Goal: Information Seeking & Learning: Learn about a topic

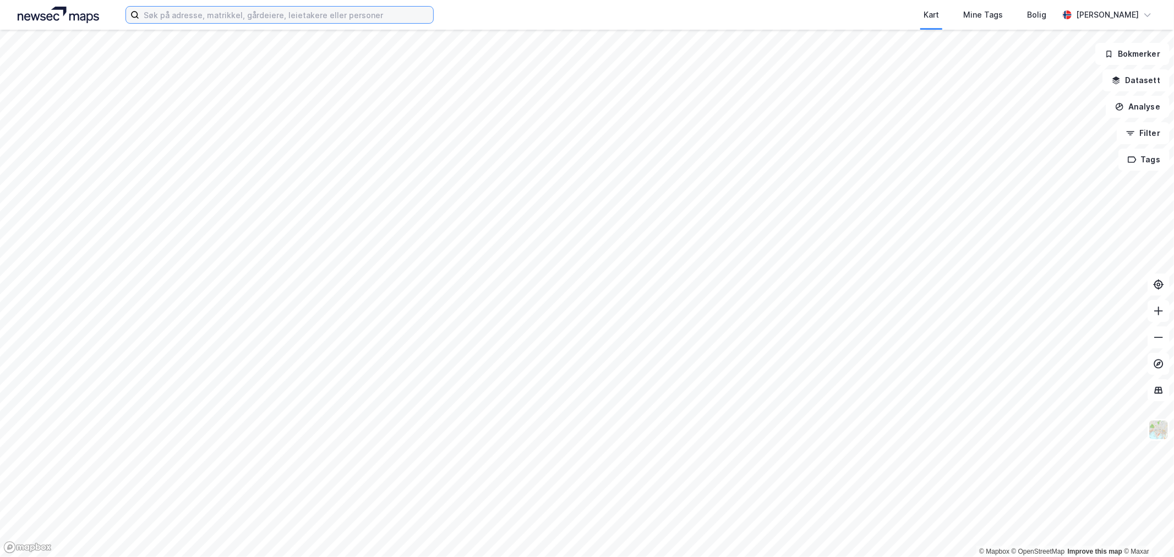
click at [265, 18] on input at bounding box center [286, 15] width 294 height 17
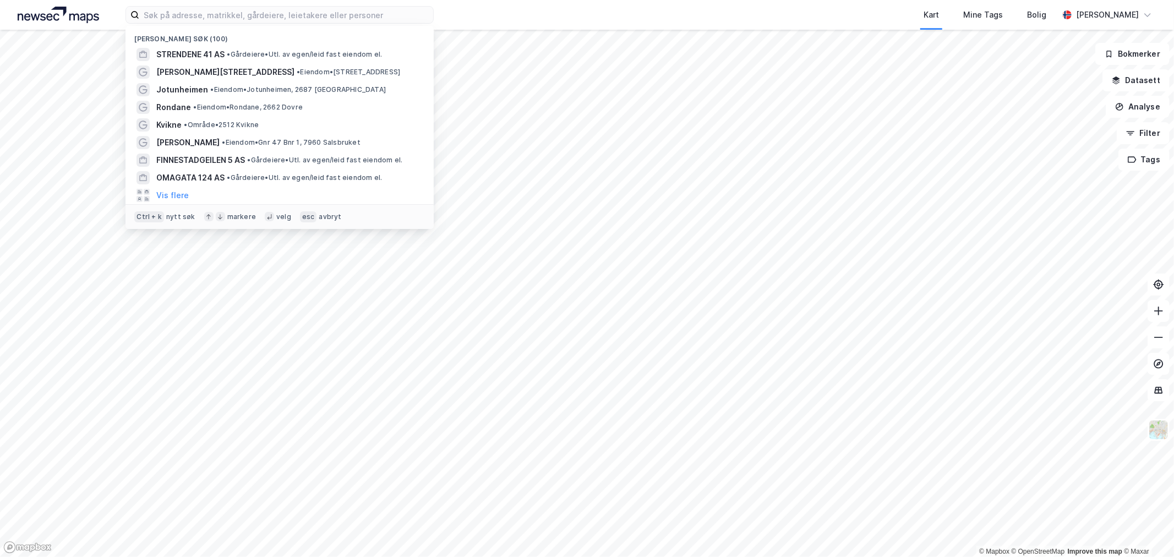
click at [253, 45] on div "[PERSON_NAME] søk (100)" at bounding box center [279, 36] width 308 height 20
click at [252, 53] on span "• Gårdeiere • Utl. av egen/leid fast eiendom el." at bounding box center [304, 54] width 155 height 9
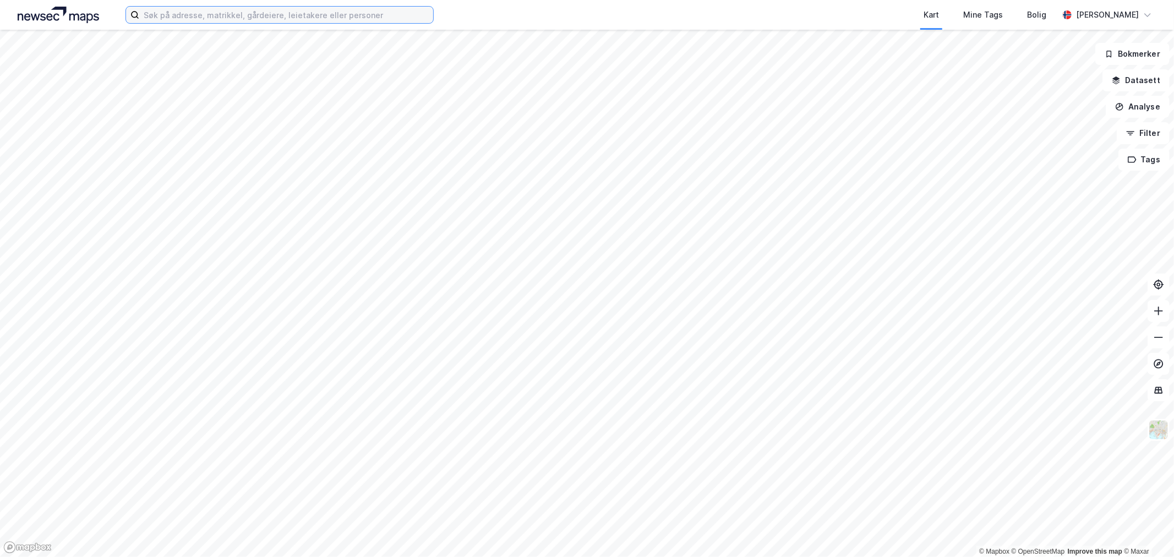
click at [222, 17] on input at bounding box center [286, 15] width 294 height 17
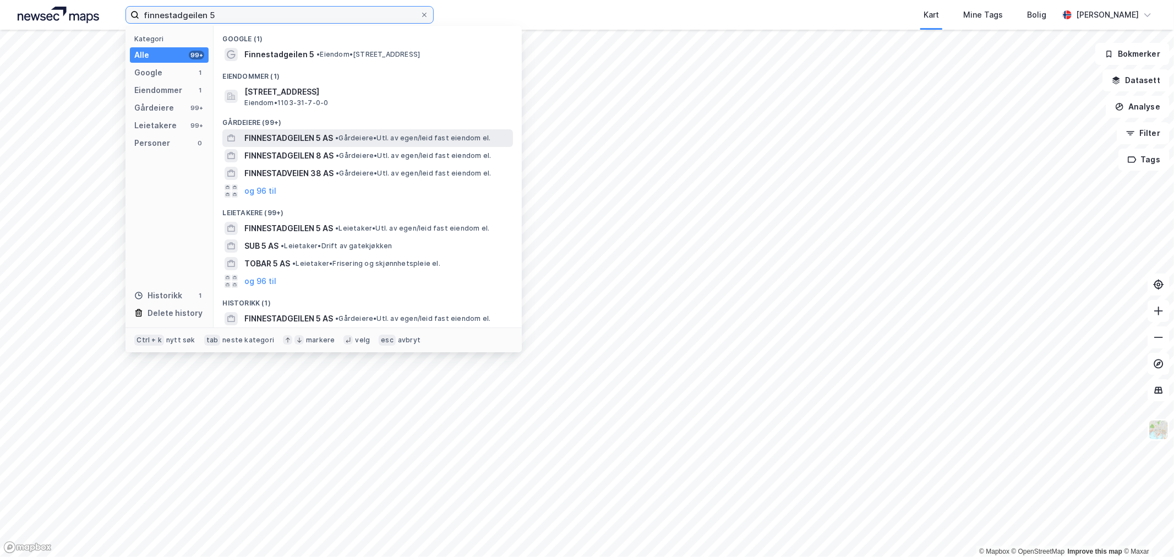
type input "finnestadgeilen 5"
click at [296, 130] on div "FINNESTADGEILEN 5 AS • Gårdeiere • Utl. av egen/leid fast eiendom el." at bounding box center [367, 138] width 291 height 18
